Goal: Task Accomplishment & Management: Manage account settings

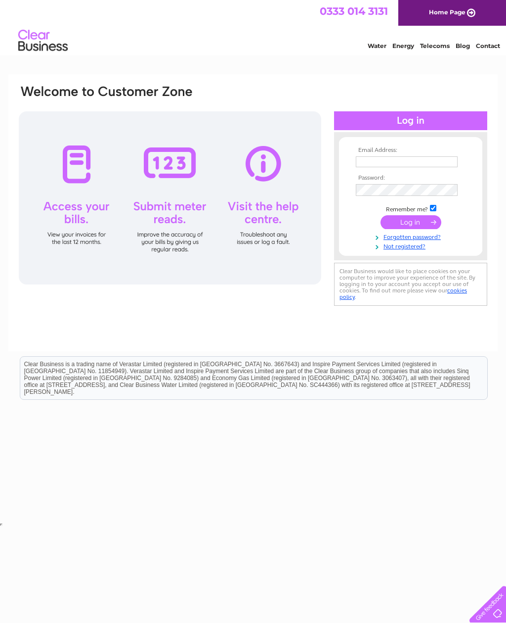
click at [439, 162] on input "text" at bounding box center [407, 161] width 102 height 11
click at [426, 162] on input "text" at bounding box center [407, 162] width 103 height 12
type input "S"
type input "Ashfordcustomtattoo@hotmail.com"
click at [414, 219] on input "submit" at bounding box center [411, 223] width 61 height 14
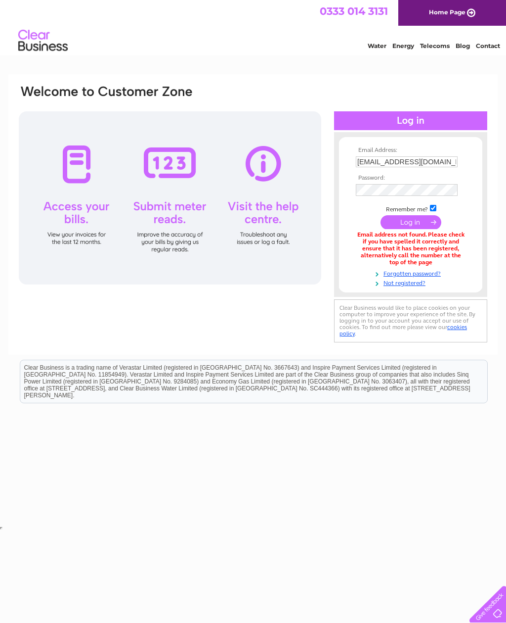
click at [431, 164] on input "Ashfordcustomtattoo@hotmail.com" at bounding box center [407, 161] width 102 height 11
click at [369, 163] on input "Ashfordcustomtattoo@hotmail.com" at bounding box center [407, 162] width 103 height 12
click at [361, 165] on input "Ashfordcustomtattoo@hotmail.com" at bounding box center [407, 162] width 103 height 12
click at [365, 161] on input "Ashfordcustomtattoo@hotmail.com" at bounding box center [407, 162] width 103 height 12
click at [369, 159] on input "Ashfordcustomtattoo@hotmail.com" at bounding box center [407, 162] width 103 height 12
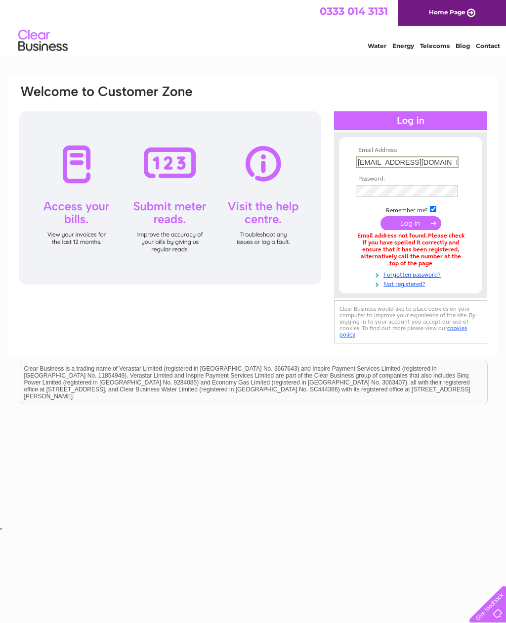
click at [366, 164] on input "Ashfordcustomtattoo@hotmail.com" at bounding box center [407, 162] width 103 height 12
click at [367, 163] on input "Ashfordcustomtattoo@hotmail.com" at bounding box center [407, 162] width 103 height 12
click at [362, 163] on input "Ashfordcustomtattoo@hotmail.com" at bounding box center [407, 162] width 103 height 12
click at [361, 166] on input "Ashfordcustomtattoo@hotmail.com" at bounding box center [407, 162] width 103 height 12
click at [368, 164] on input "Ashfordcustomtattoo@hotmail.com" at bounding box center [407, 162] width 103 height 12
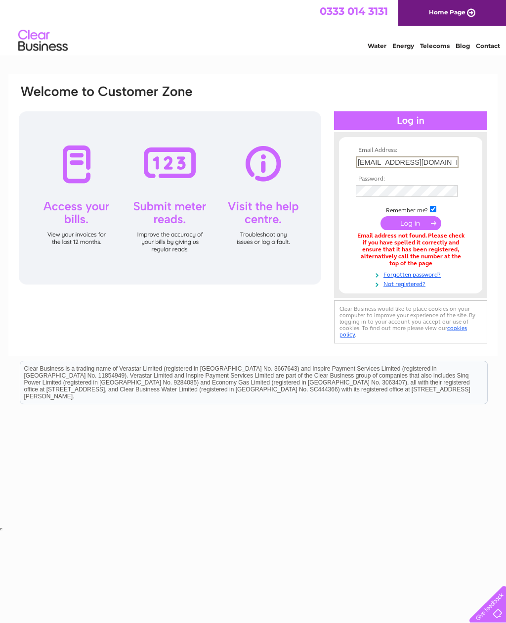
type input "[EMAIL_ADDRESS][DOMAIN_NAME]"
click at [422, 224] on input "submit" at bounding box center [411, 223] width 61 height 14
click at [445, 161] on input "[EMAIL_ADDRESS][DOMAIN_NAME]" at bounding box center [407, 161] width 102 height 11
click at [433, 166] on input "ashfordcustom.com" at bounding box center [407, 162] width 103 height 12
type input "a"
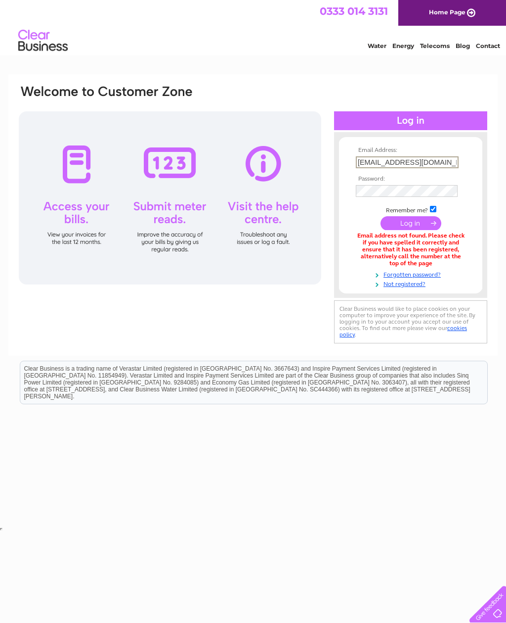
type input "[EMAIL_ADDRESS][DOMAIN_NAME]"
click at [423, 226] on input "submit" at bounding box center [411, 223] width 61 height 14
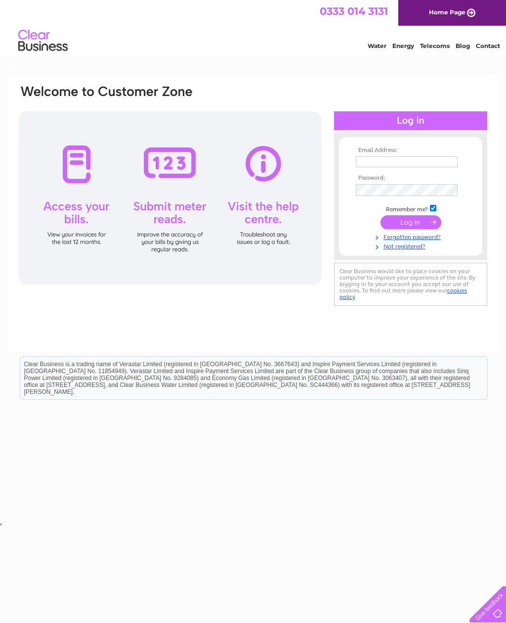
click at [424, 166] on input "text" at bounding box center [407, 161] width 102 height 11
click at [396, 191] on tbody "Email Address: Po4064320954 Password: Remember me?" at bounding box center [411, 199] width 115 height 104
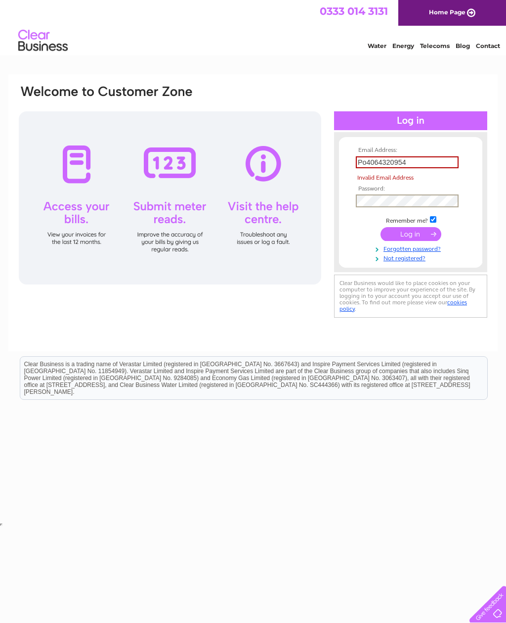
click at [432, 162] on input "Po4064320954" at bounding box center [407, 162] width 103 height 12
type input "P"
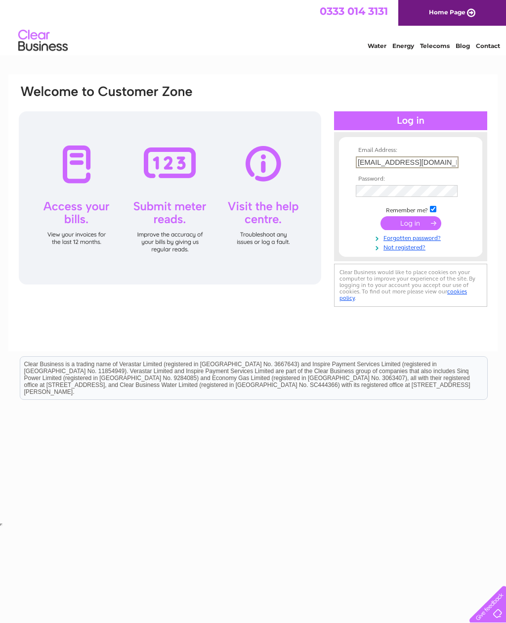
type input "[EMAIL_ADDRESS][DOMAIN_NAME]"
click at [429, 240] on link "Forgotten password?" at bounding box center [412, 236] width 112 height 9
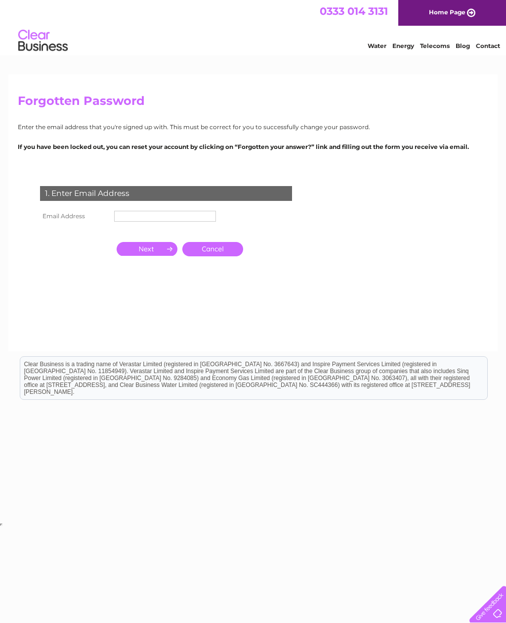
click at [180, 211] on input "text" at bounding box center [165, 216] width 102 height 11
type input "[EMAIL_ADDRESS][DOMAIN_NAME]"
click at [141, 251] on input "button" at bounding box center [147, 250] width 61 height 14
